Goal: Task Accomplishment & Management: Complete application form

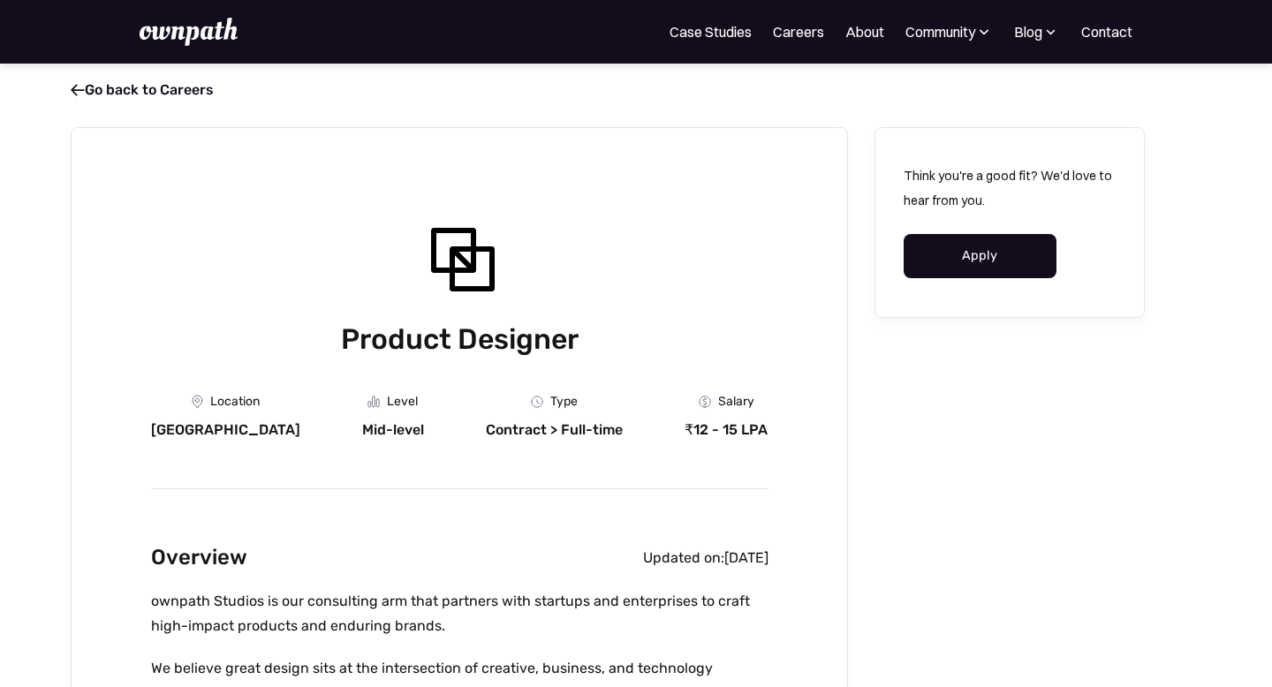
click at [966, 261] on link "Apply" at bounding box center [980, 256] width 153 height 44
